Goal: Information Seeking & Learning: Learn about a topic

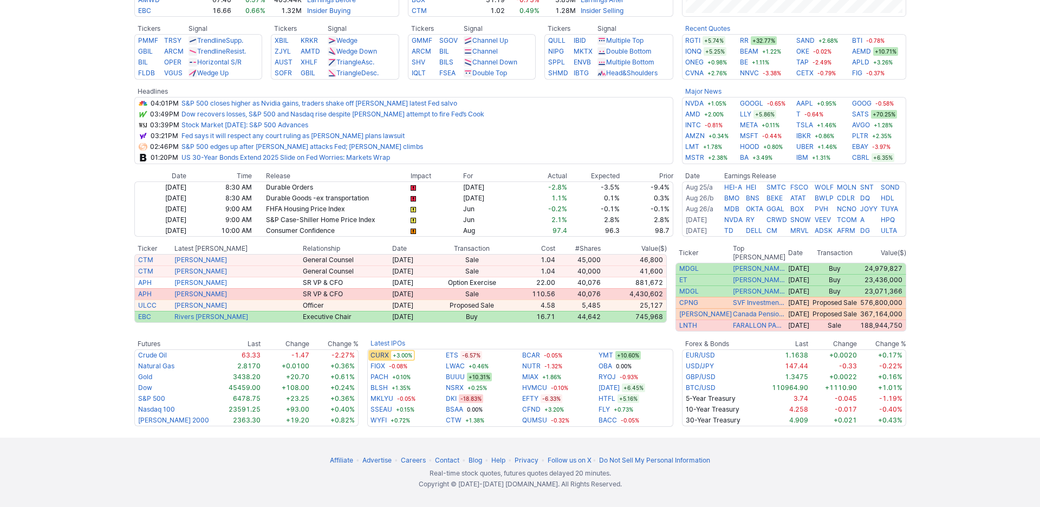
scroll to position [549, 0]
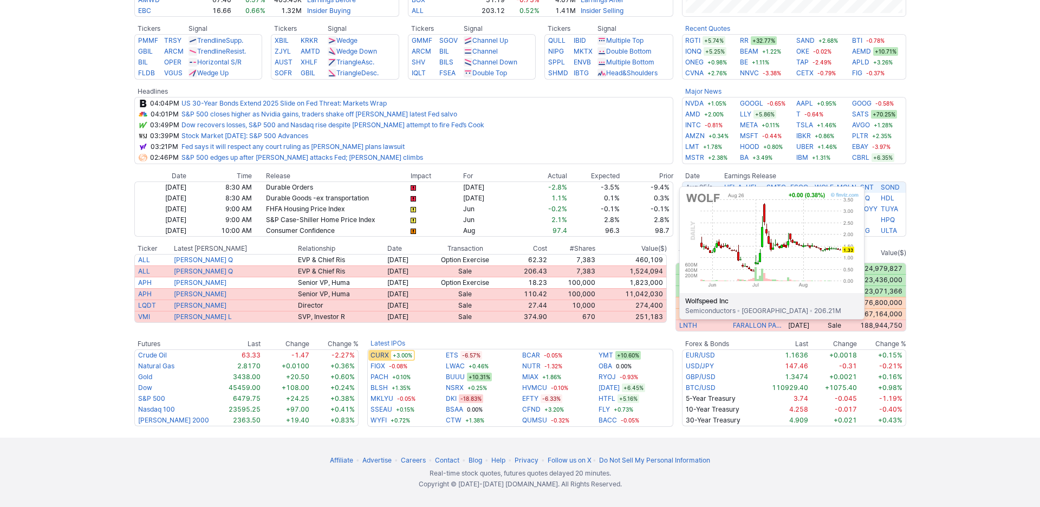
click at [834, 191] on link "WOLF" at bounding box center [824, 187] width 19 height 8
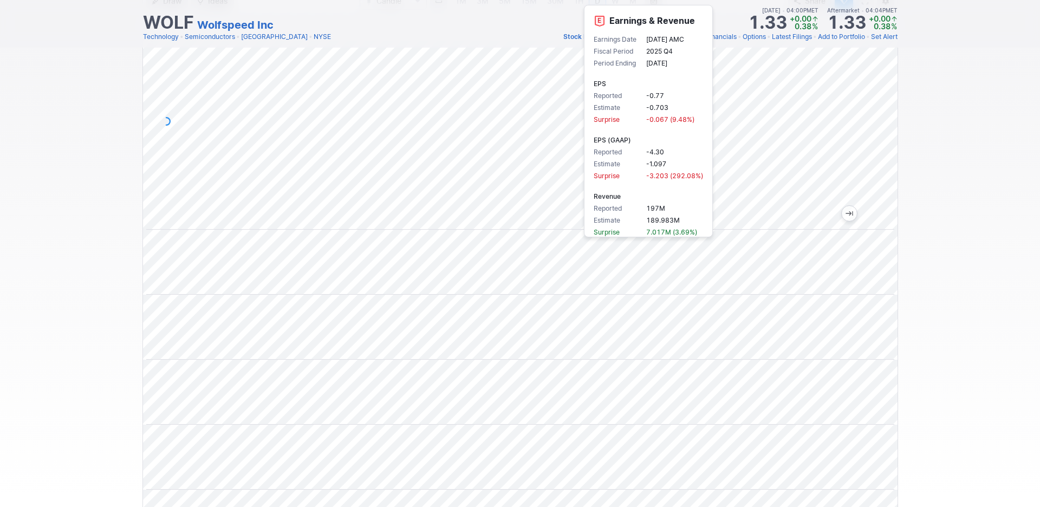
scroll to position [83, 0]
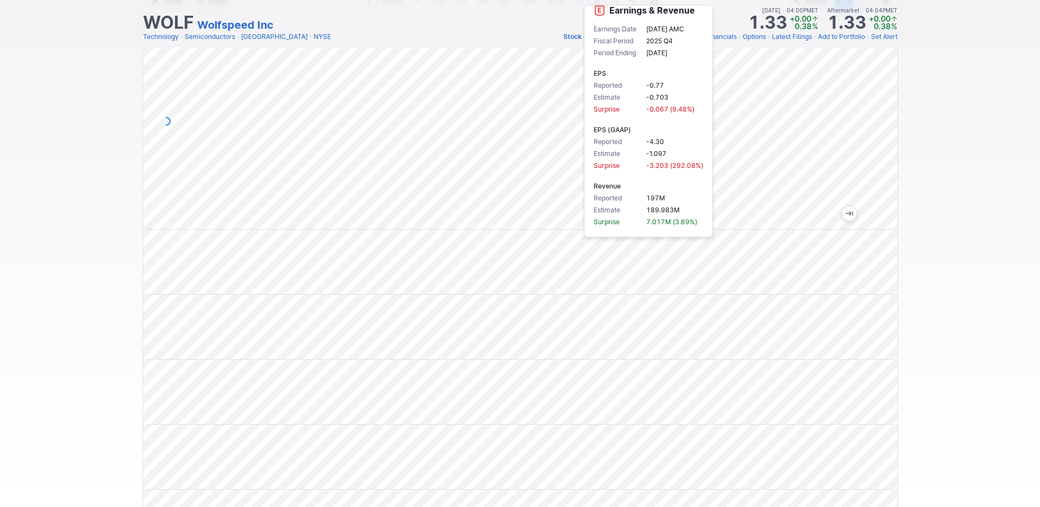
click at [919, 187] on div "Draw Ideas Candle 1M 3M 5M 15M 30M 1H D W M Share" at bounding box center [520, 309] width 1040 height 640
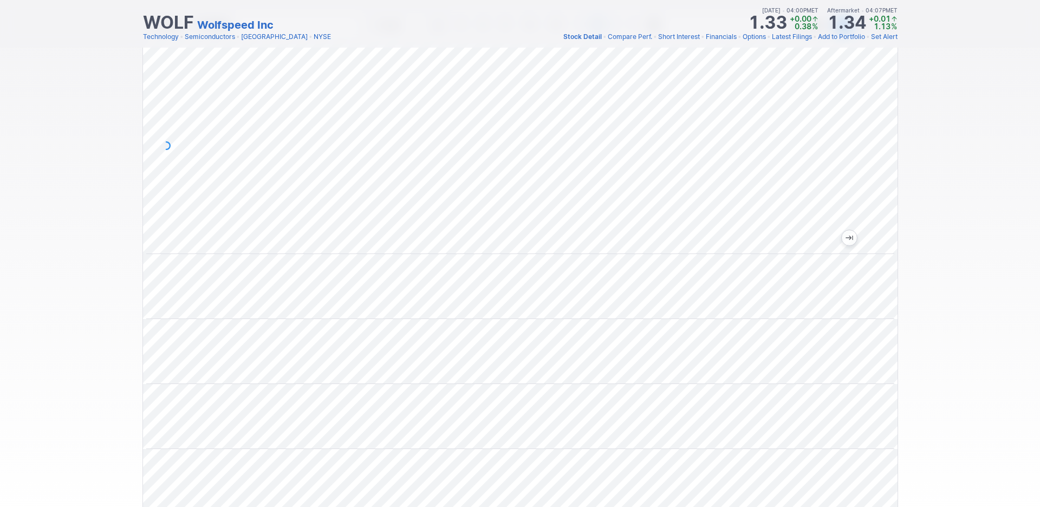
scroll to position [0, 0]
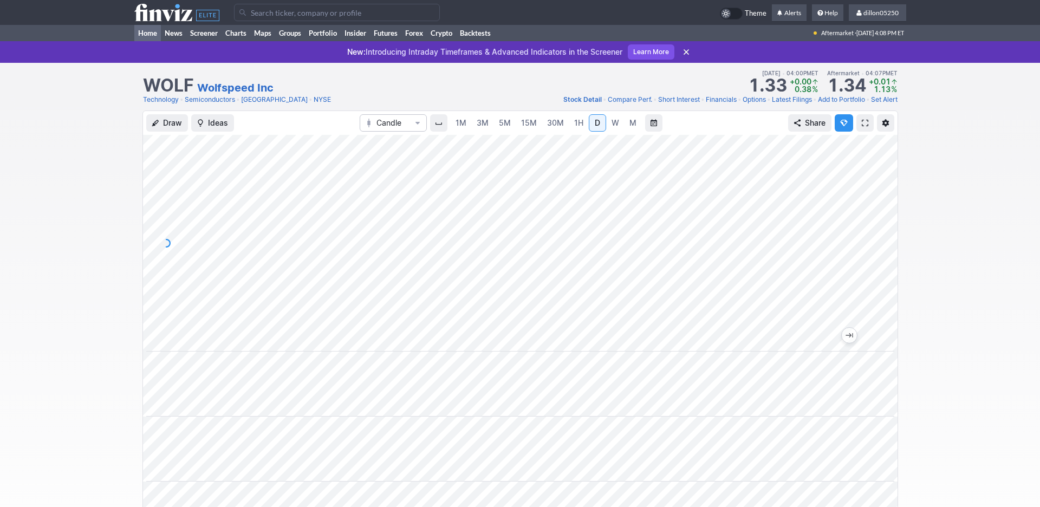
click at [151, 41] on link "Home" at bounding box center [147, 33] width 27 height 16
